Goal: Find specific page/section: Find specific page/section

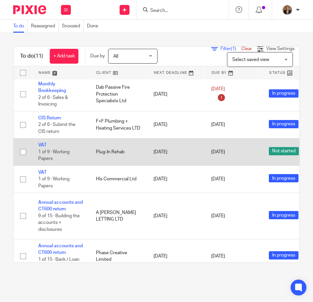
scroll to position [172, 0]
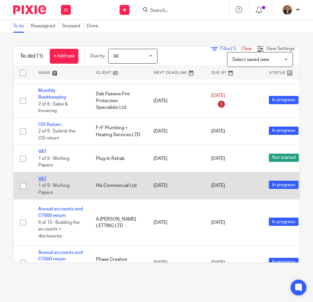
click at [42, 177] on link "VAT" at bounding box center [42, 179] width 8 height 5
